Goal: Task Accomplishment & Management: Manage account settings

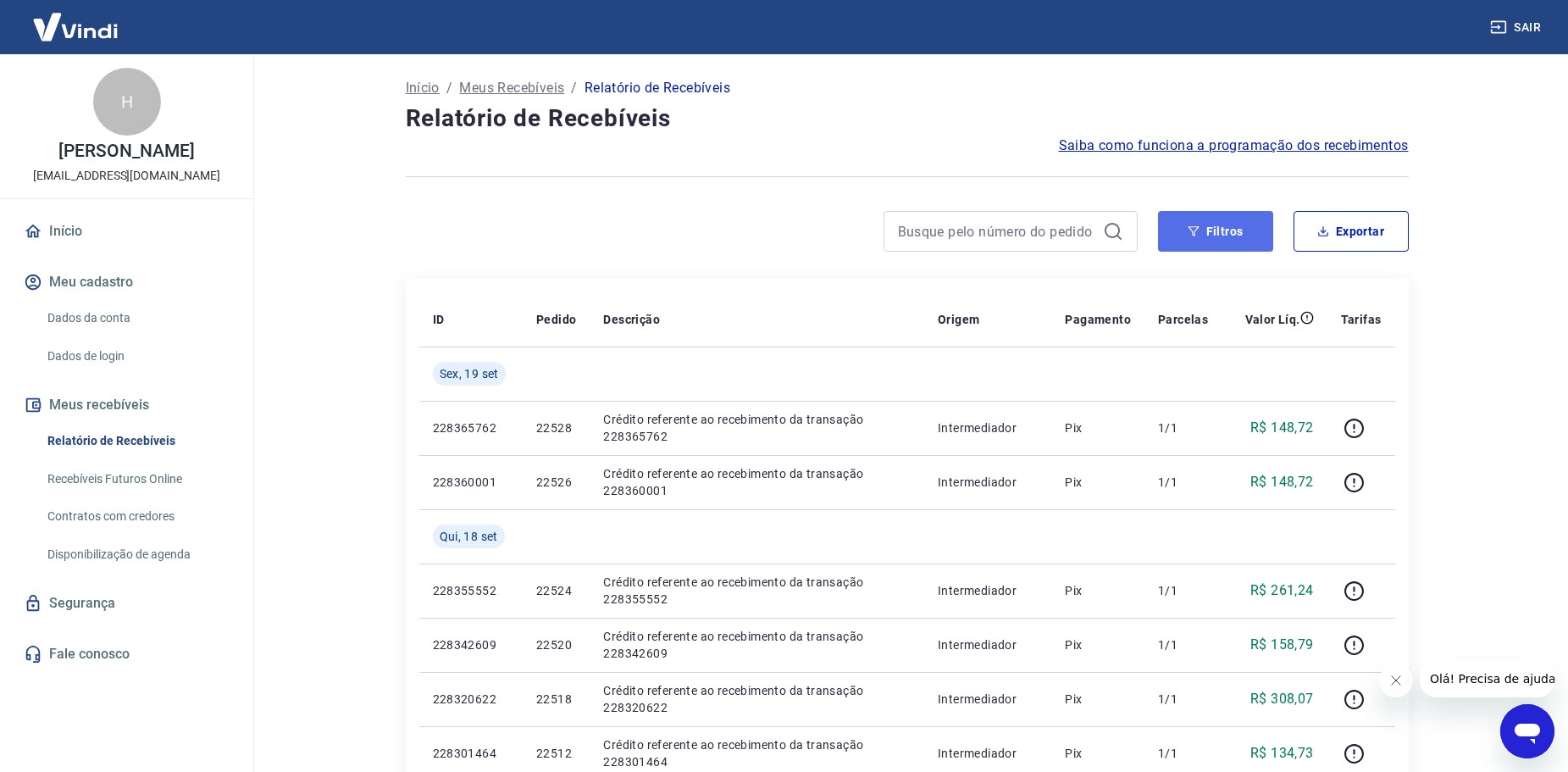
click at [1207, 223] on button "Filtros" at bounding box center [1215, 232] width 115 height 41
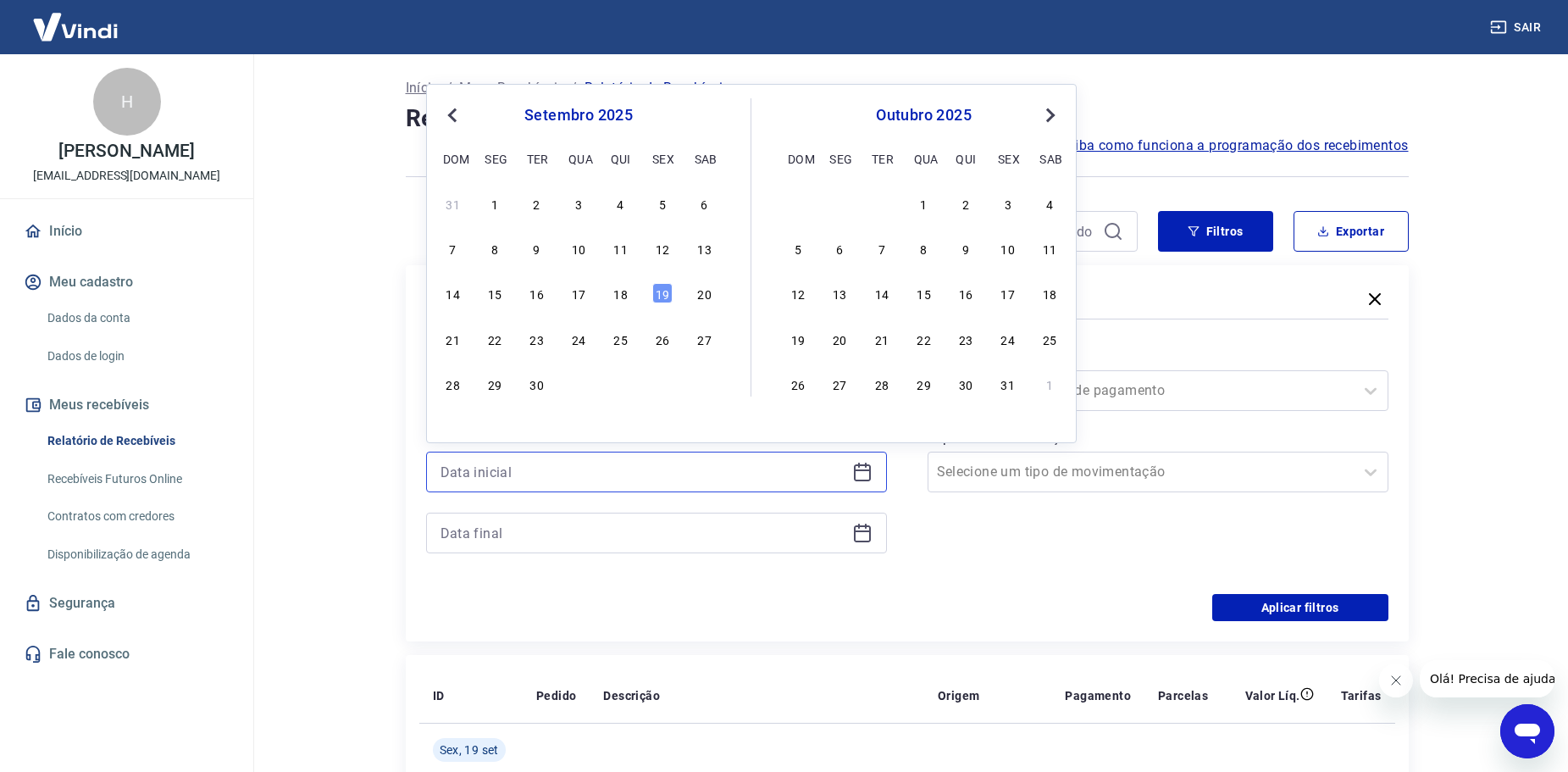
click at [756, 460] on input at bounding box center [643, 471] width 405 height 25
click at [582, 289] on div "17" at bounding box center [579, 293] width 21 height 21
type input "17/09/2025"
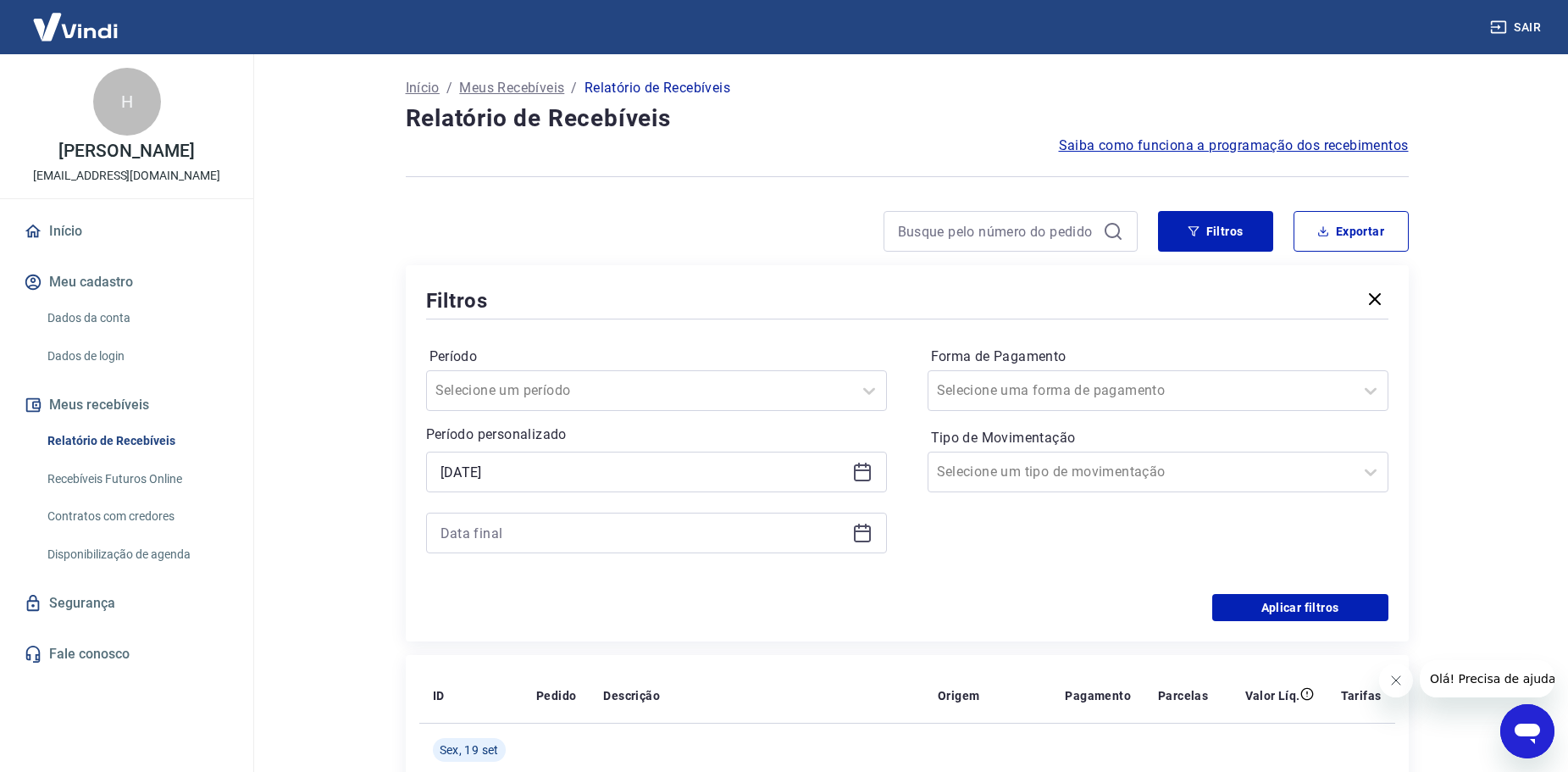
click at [740, 519] on div at bounding box center [657, 533] width 461 height 41
click at [818, 554] on div "Período Selecione um período Período personalizado Selected date: quarta-feira,…" at bounding box center [657, 458] width 461 height 231
click at [901, 518] on div "Período Selecione um período Período personalizado Selected date: quarta-feira,…" at bounding box center [907, 458] width 962 height 271
click at [875, 527] on div at bounding box center [657, 533] width 461 height 41
click at [839, 528] on input at bounding box center [643, 532] width 405 height 25
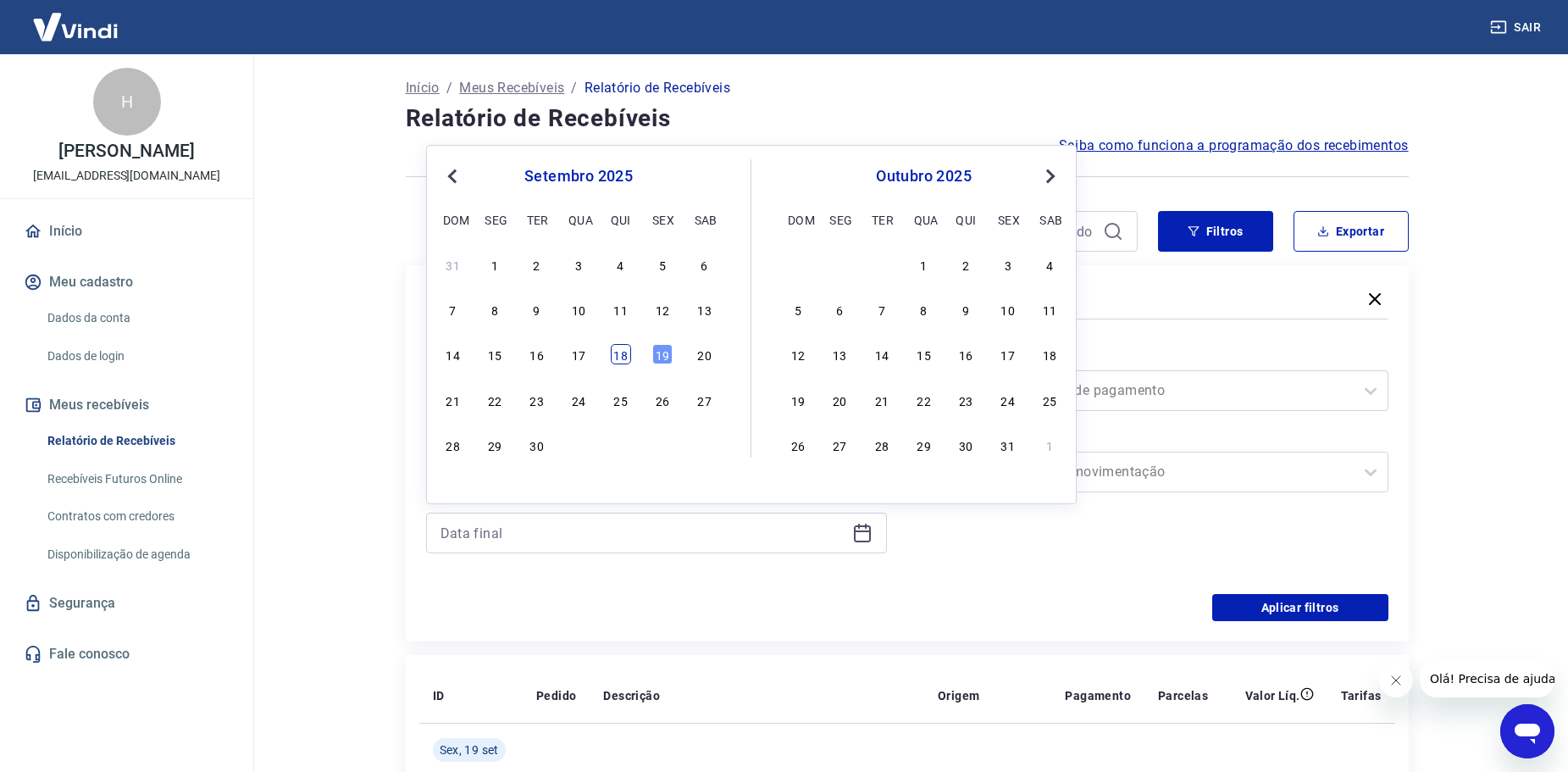
click at [625, 353] on div "18" at bounding box center [621, 355] width 21 height 21
type input "18/09/2025"
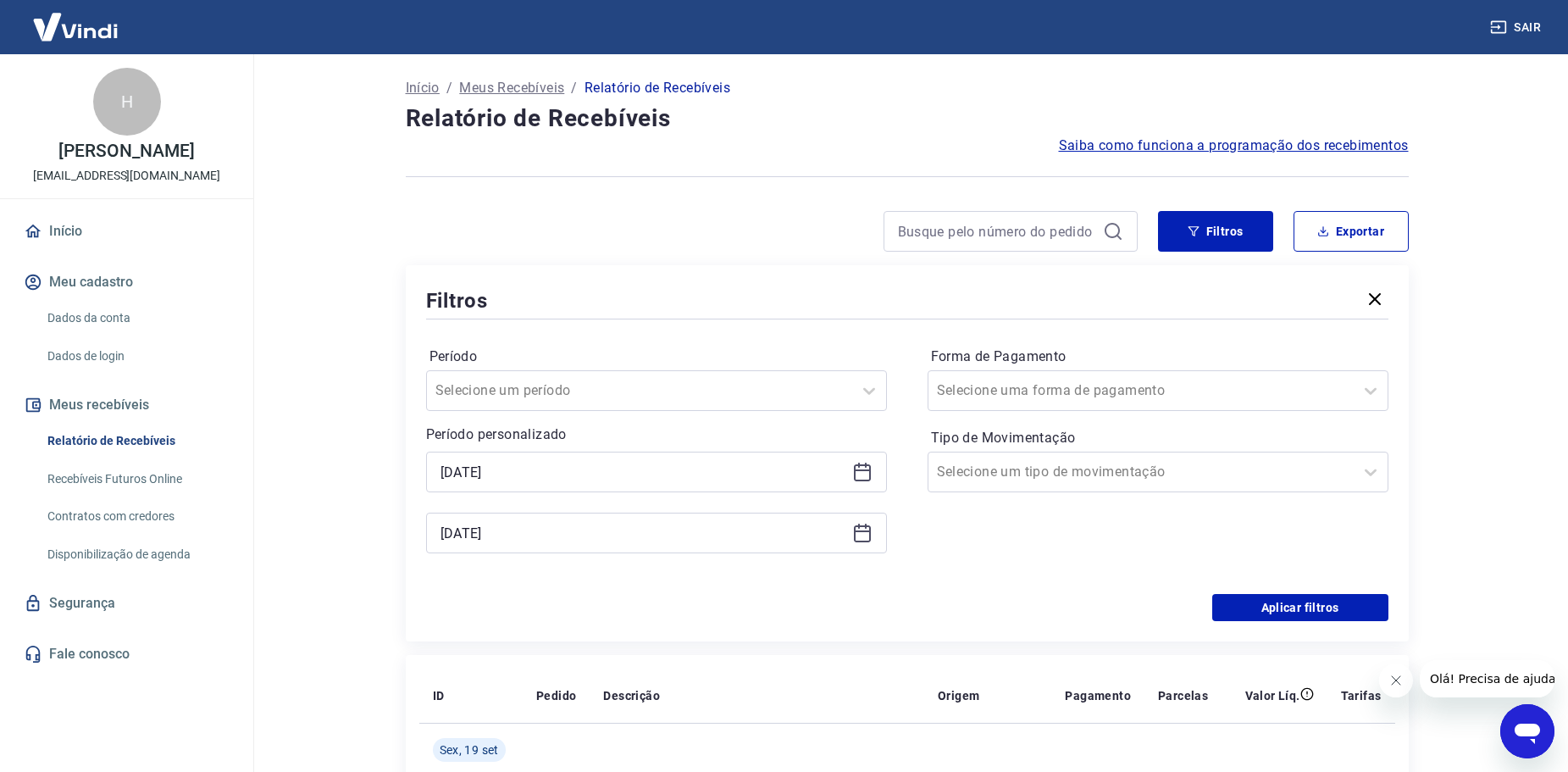
click at [1314, 589] on div "Período Selecione um período Período personalizado Selected date: quarta-feira,…" at bounding box center [907, 458] width 962 height 271
click at [1325, 597] on button "Aplicar filtros" at bounding box center [1300, 607] width 176 height 27
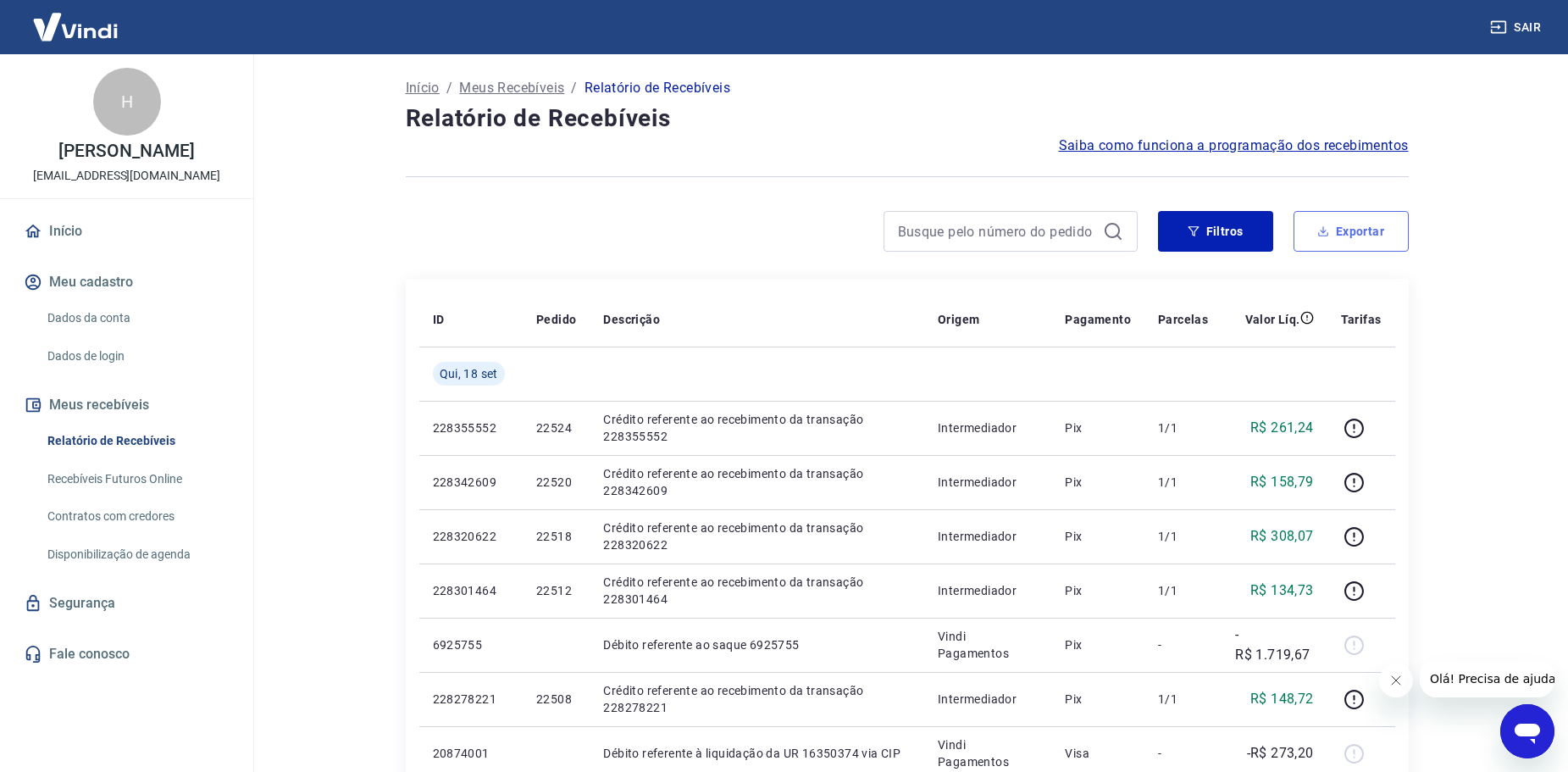
click at [1318, 232] on icon "button" at bounding box center [1323, 231] width 12 height 12
type input "17/09/2025"
type input "18/09/2025"
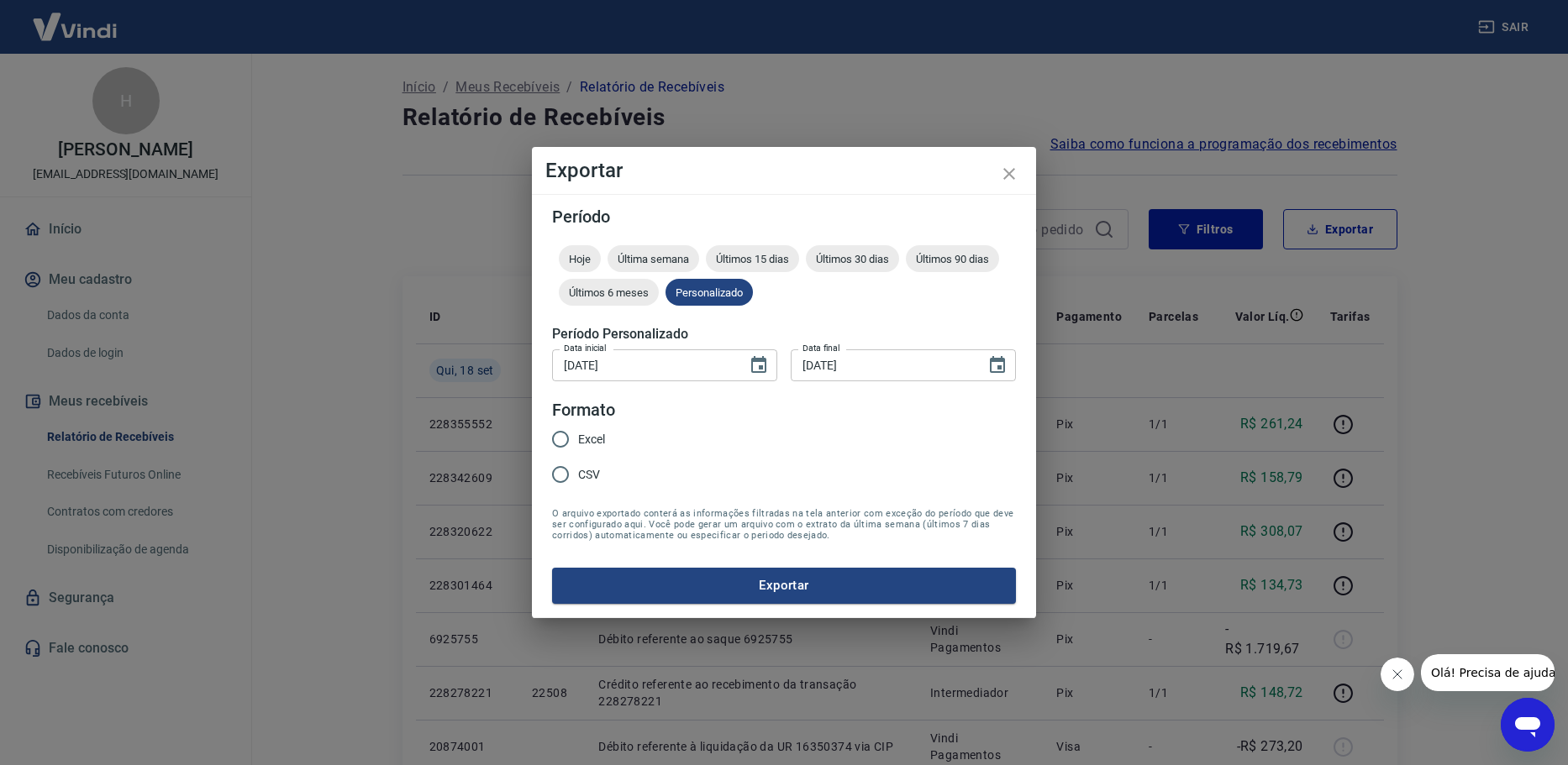
click at [597, 438] on span "Excel" at bounding box center [591, 439] width 27 height 18
click at [578, 438] on input "Excel" at bounding box center [560, 439] width 35 height 35
radio input "true"
drag, startPoint x: 696, startPoint y: 551, endPoint x: 691, endPoint y: 586, distance: 35.4
click at [696, 553] on form "Período Hoje Última semana Últimos 15 dias Últimos 30 dias Últimos 90 dias Últi…" at bounding box center [783, 405] width 464 height 395
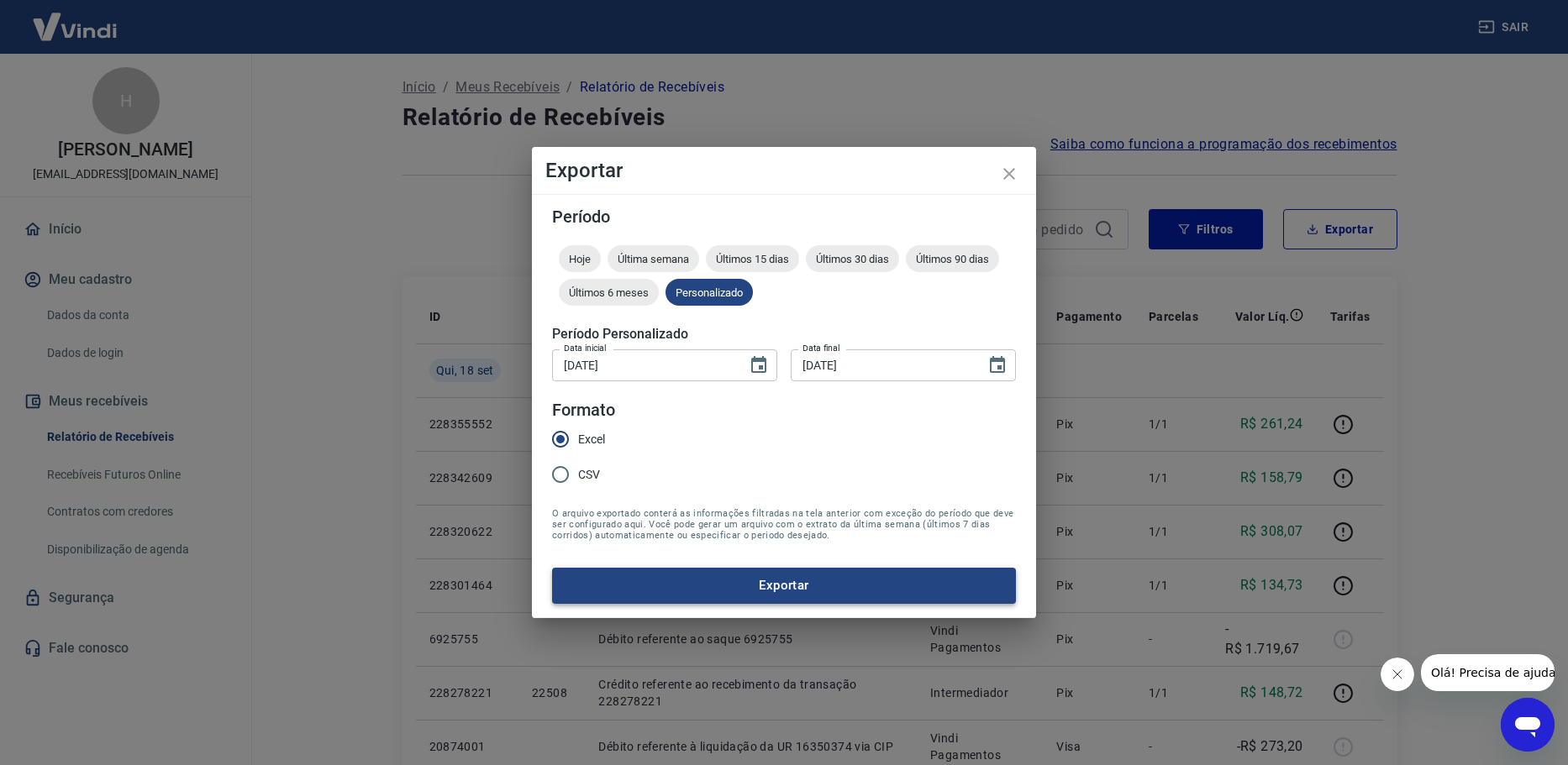
click at [691, 586] on button "Exportar" at bounding box center [783, 586] width 464 height 35
